Goal: Task Accomplishment & Management: Manage account settings

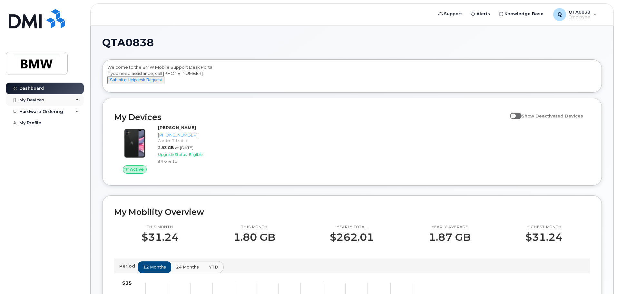
click at [47, 95] on div "My Devices" at bounding box center [45, 100] width 78 height 12
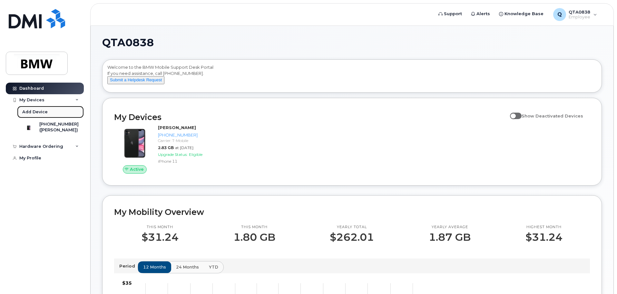
click at [30, 112] on div "Add Device" at bounding box center [34, 112] width 25 height 6
